Goal: Use online tool/utility: Utilize a website feature to perform a specific function

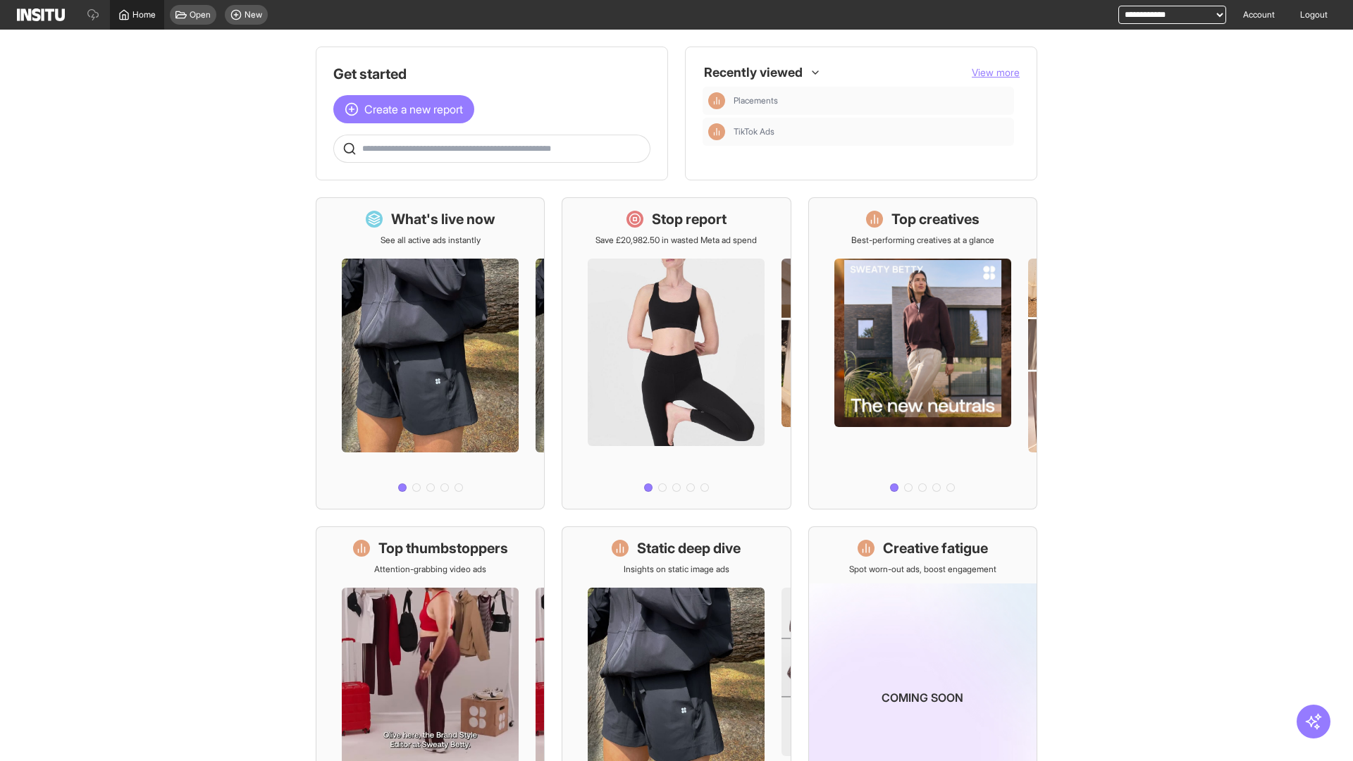
click at [137, 15] on span "Home" at bounding box center [144, 14] width 23 height 11
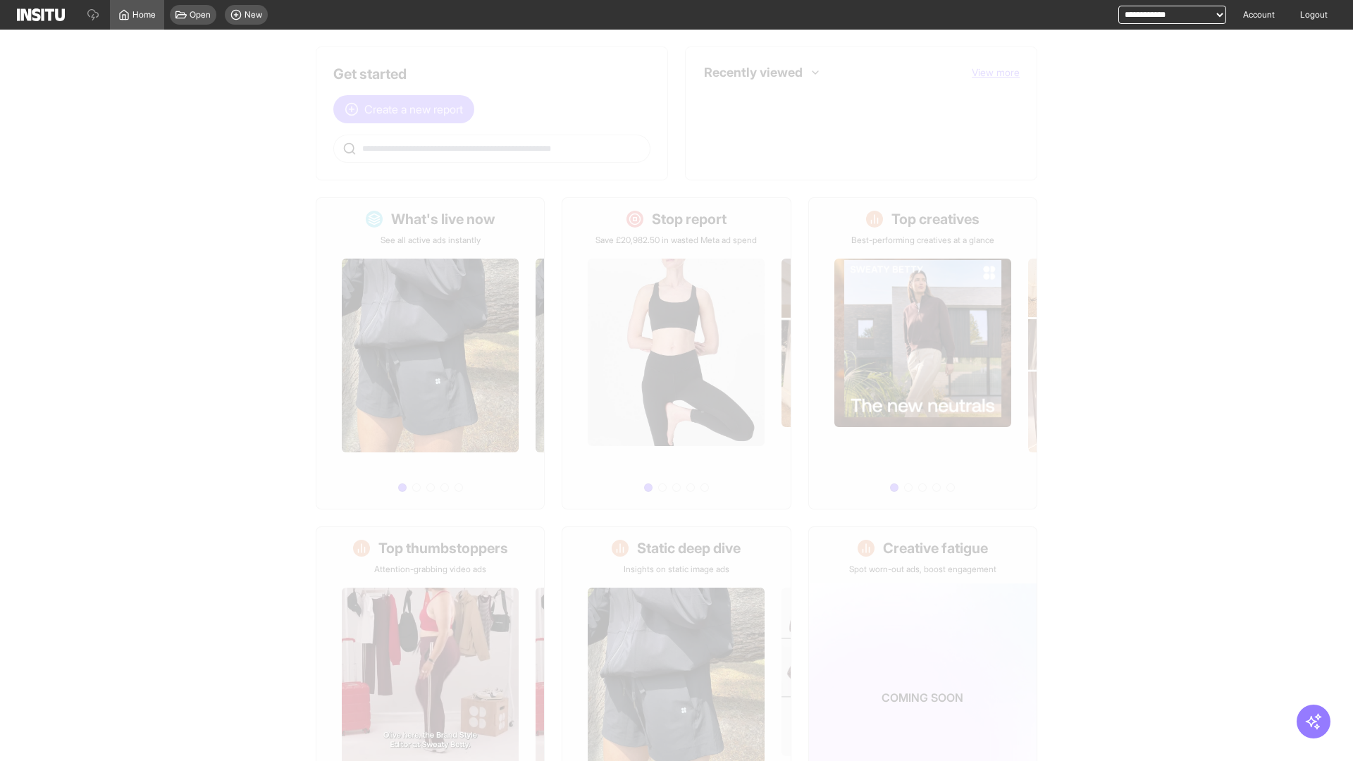
click at [407, 101] on span "Create a new report" at bounding box center [413, 109] width 99 height 17
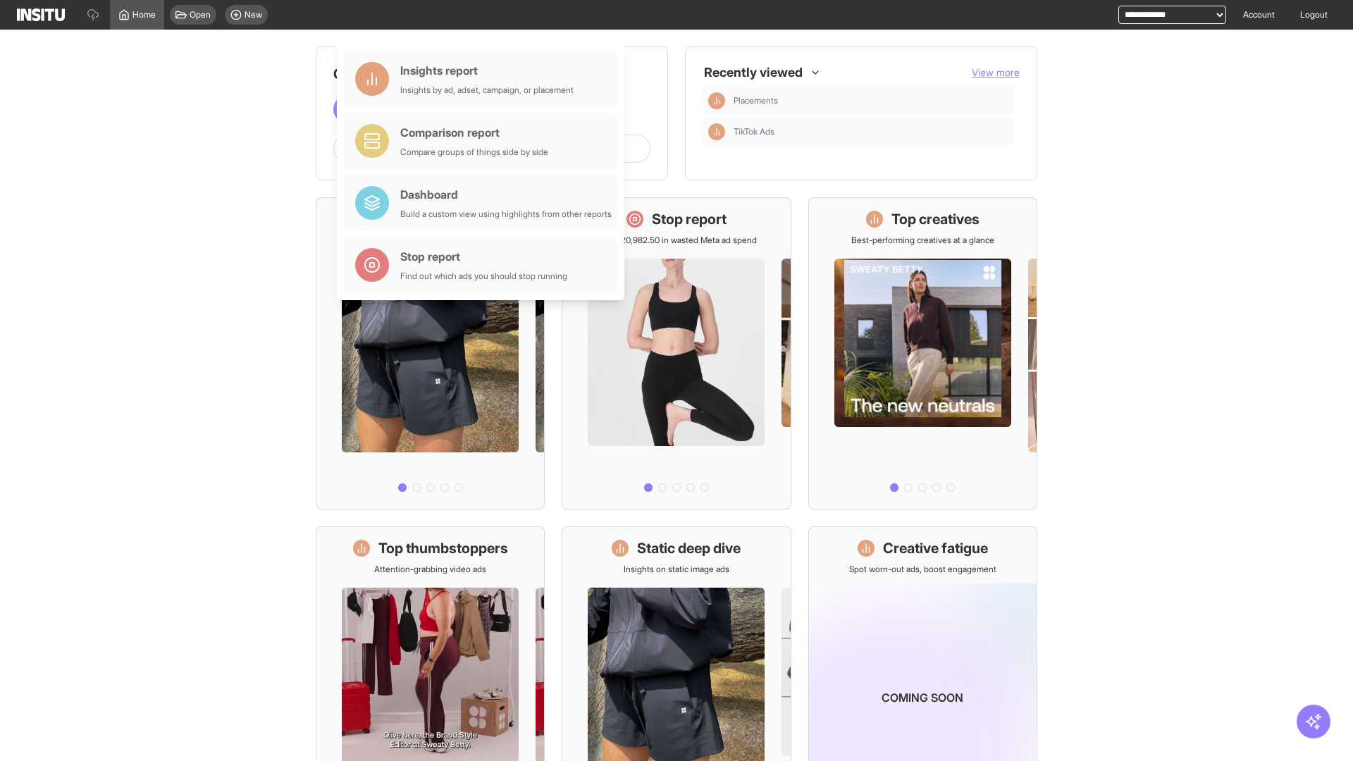
scroll to position [66, 0]
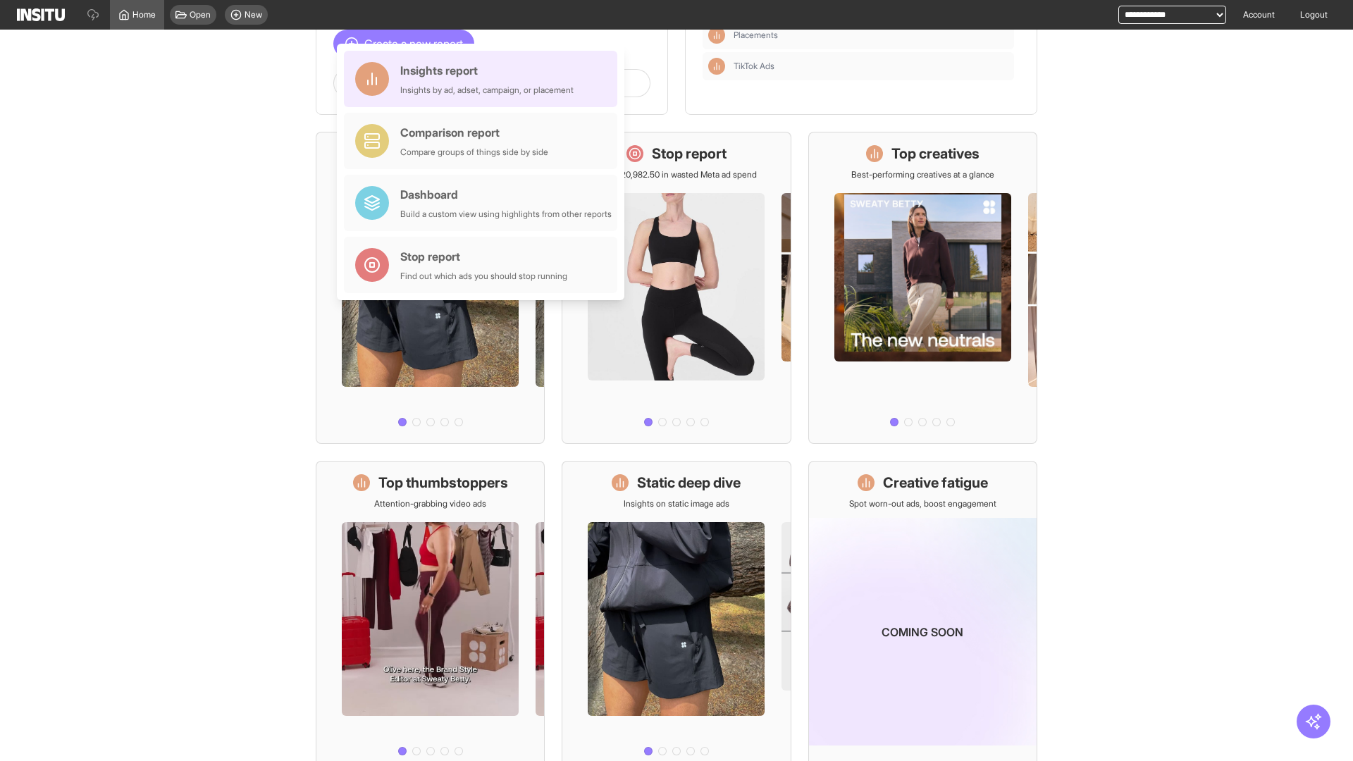
click at [484, 79] on div "Insights report Insights by ad, adset, campaign, or placement" at bounding box center [486, 79] width 173 height 34
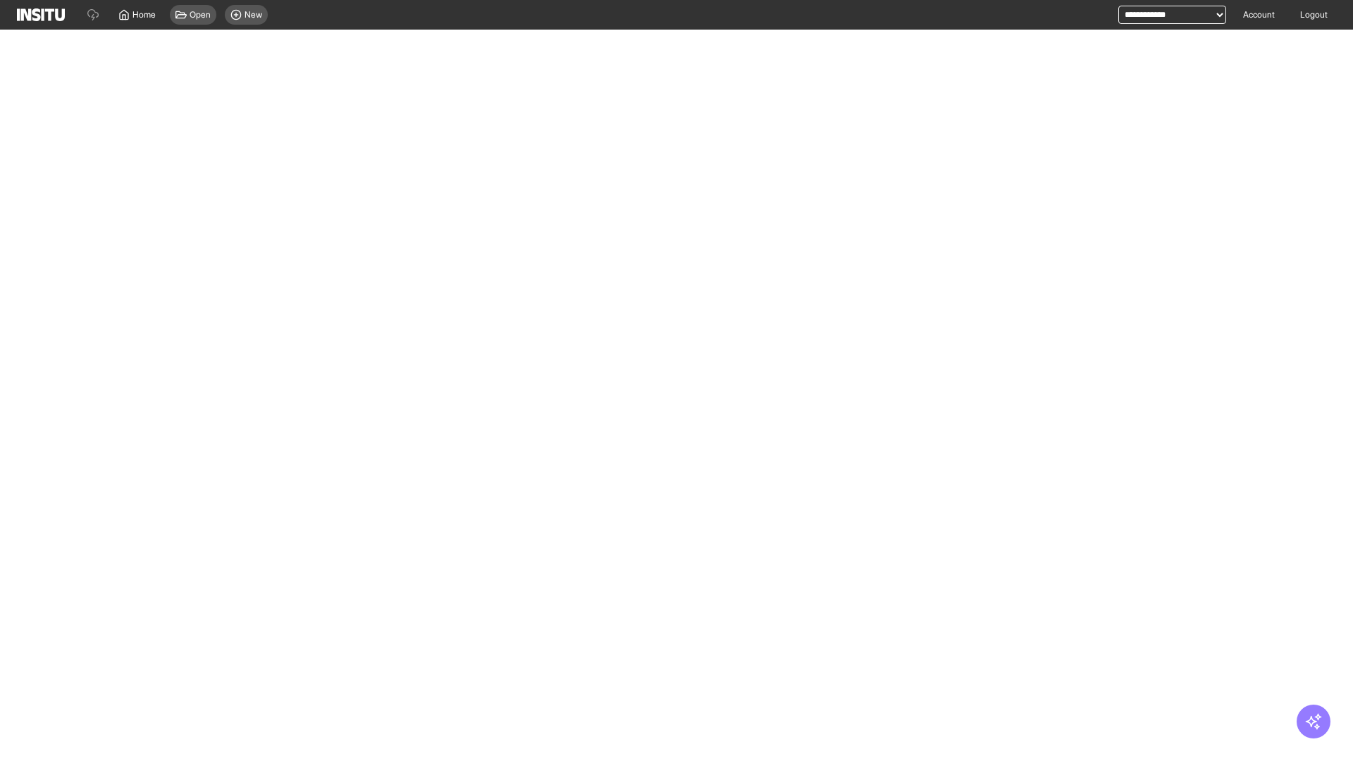
select select "**"
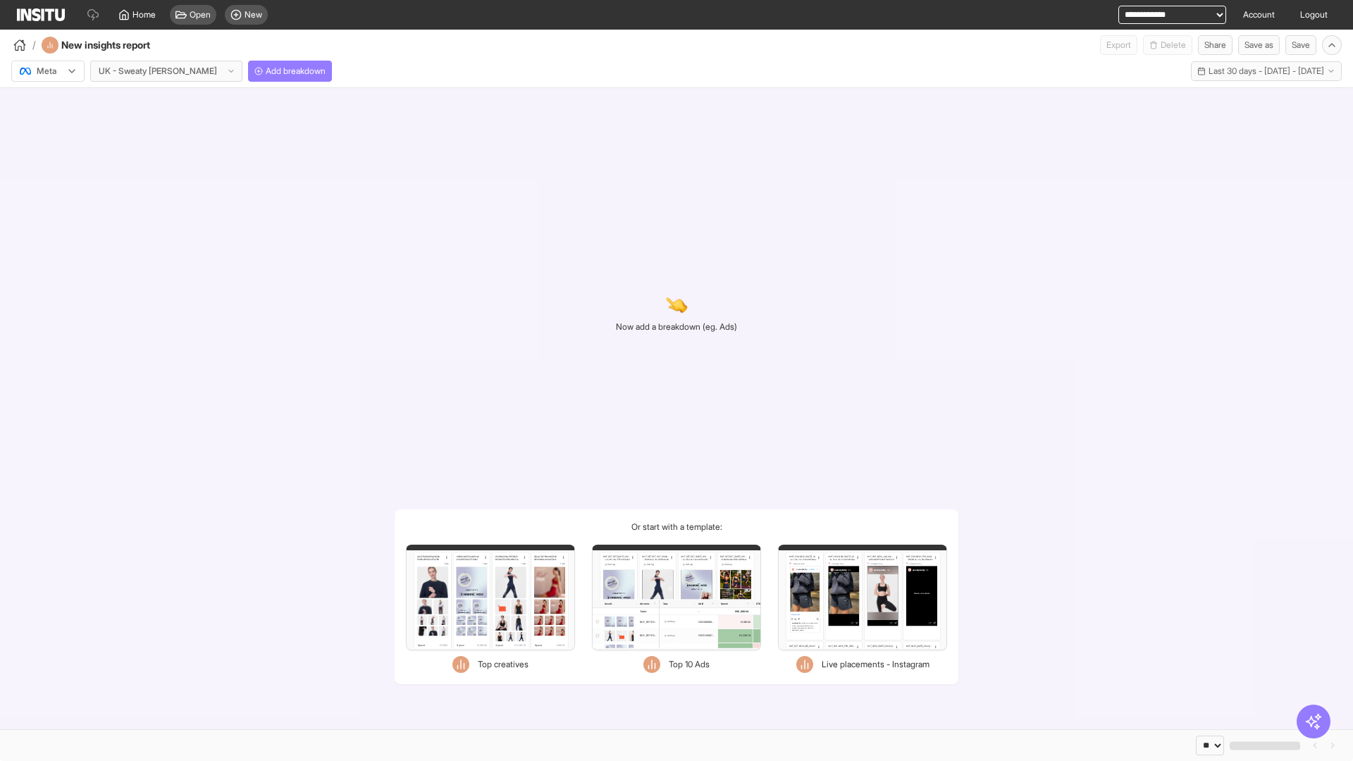
click at [48, 71] on div at bounding box center [37, 71] width 39 height 14
click at [51, 125] on span "TikTok" at bounding box center [49, 125] width 24 height 13
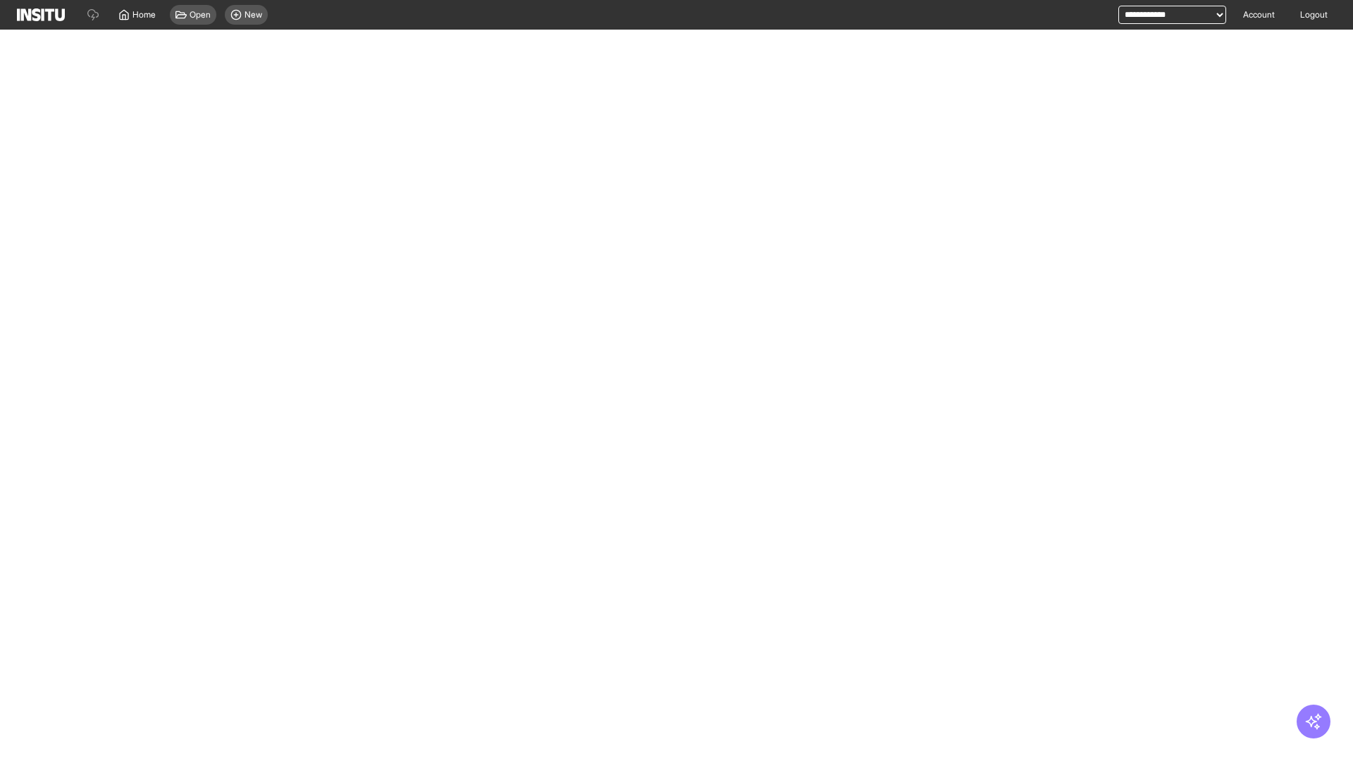
select select "**"
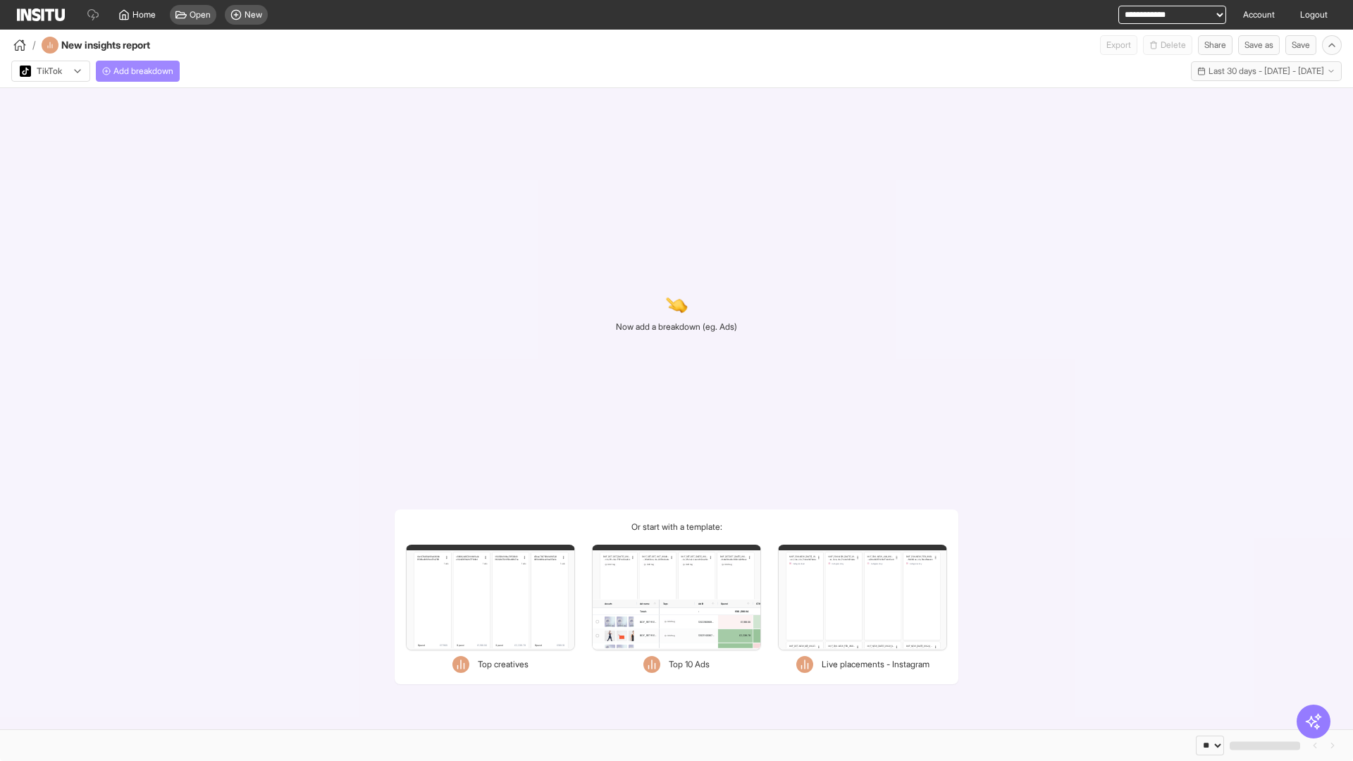
click at [140, 71] on span "Add breakdown" at bounding box center [143, 71] width 60 height 11
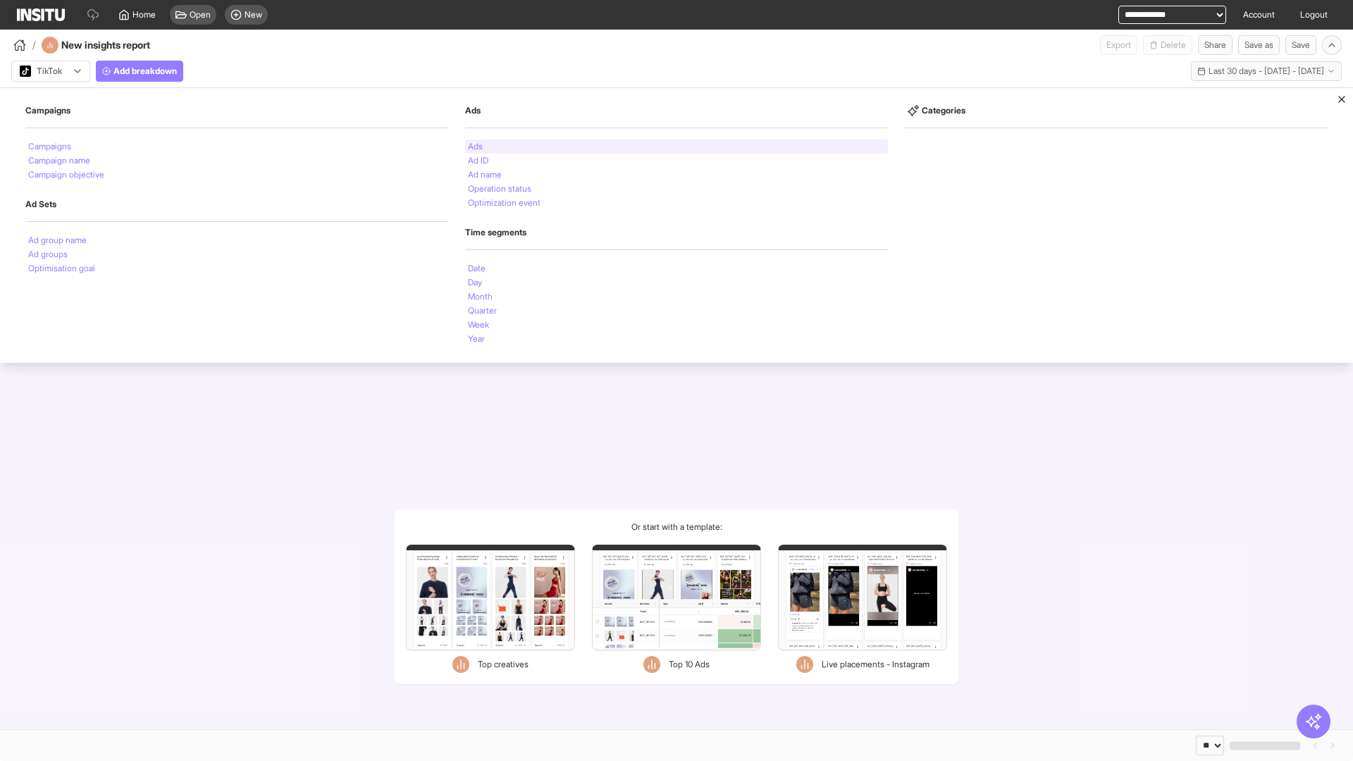
click at [475, 147] on li "Ads" at bounding box center [475, 146] width 15 height 8
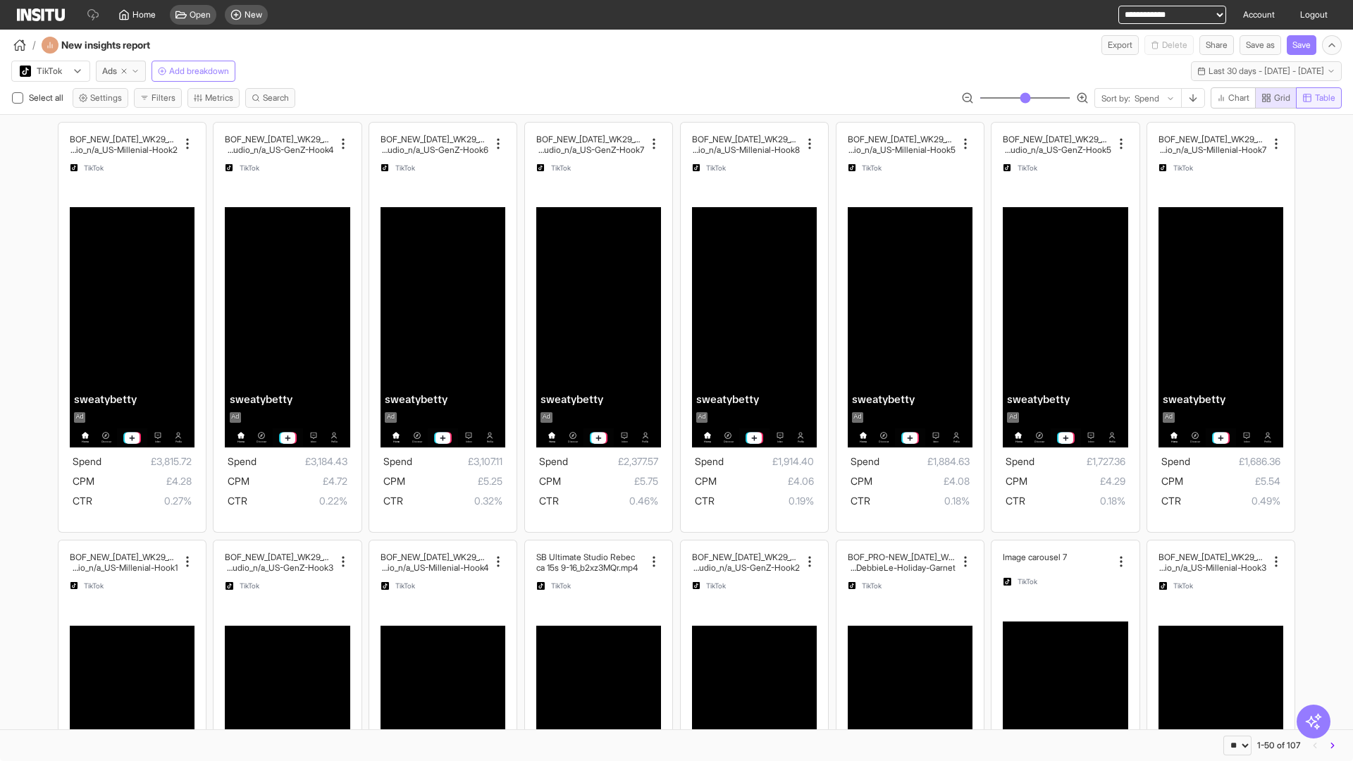
click at [1318, 98] on span "Table" at bounding box center [1325, 97] width 20 height 11
